Goal: Complete application form

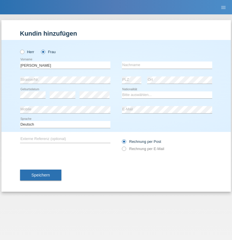
type input "[PERSON_NAME]"
click at [167, 65] on input "text" at bounding box center [167, 64] width 91 height 7
type input "Botka"
select select "HU"
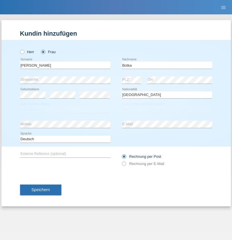
select select "C"
select select "01"
select select "07"
select select "2021"
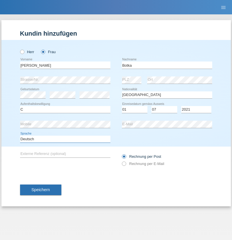
select select "en"
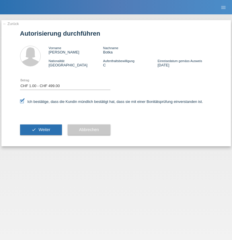
select select "1"
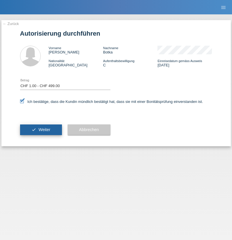
click at [41, 130] on span "Weiter" at bounding box center [44, 129] width 12 height 5
